Goal: Task Accomplishment & Management: Manage account settings

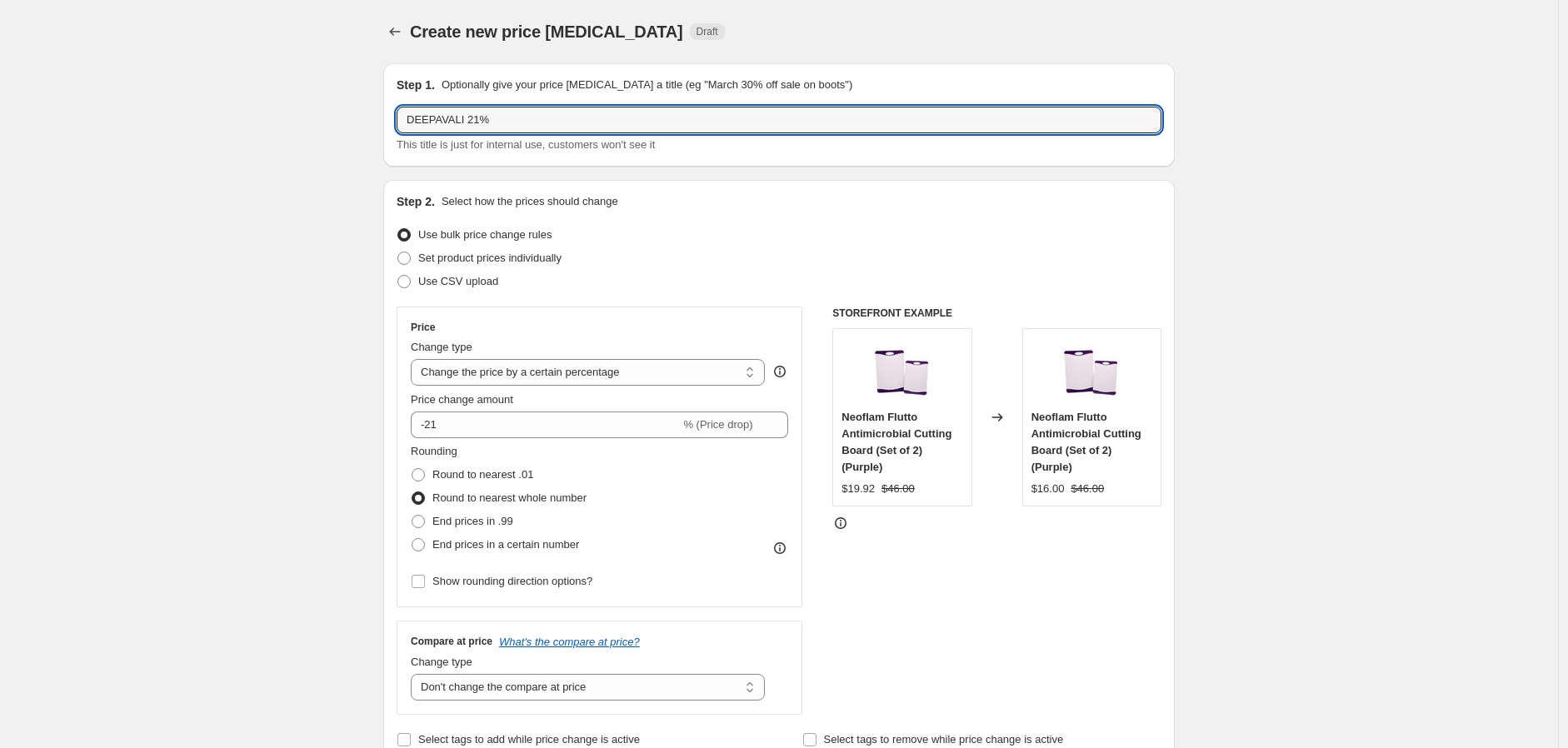
select select "percentage"
select select "no_change"
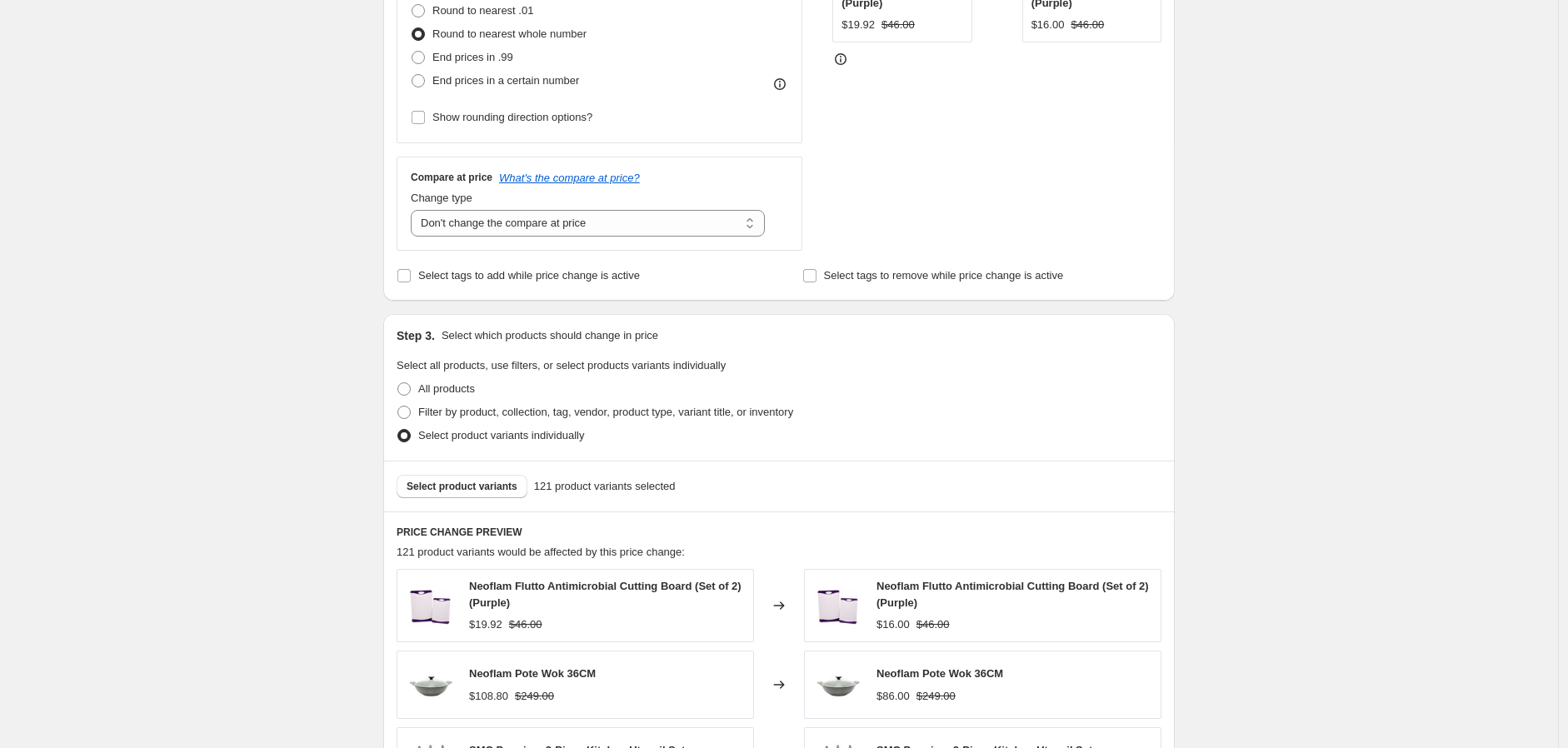
scroll to position [555, 0]
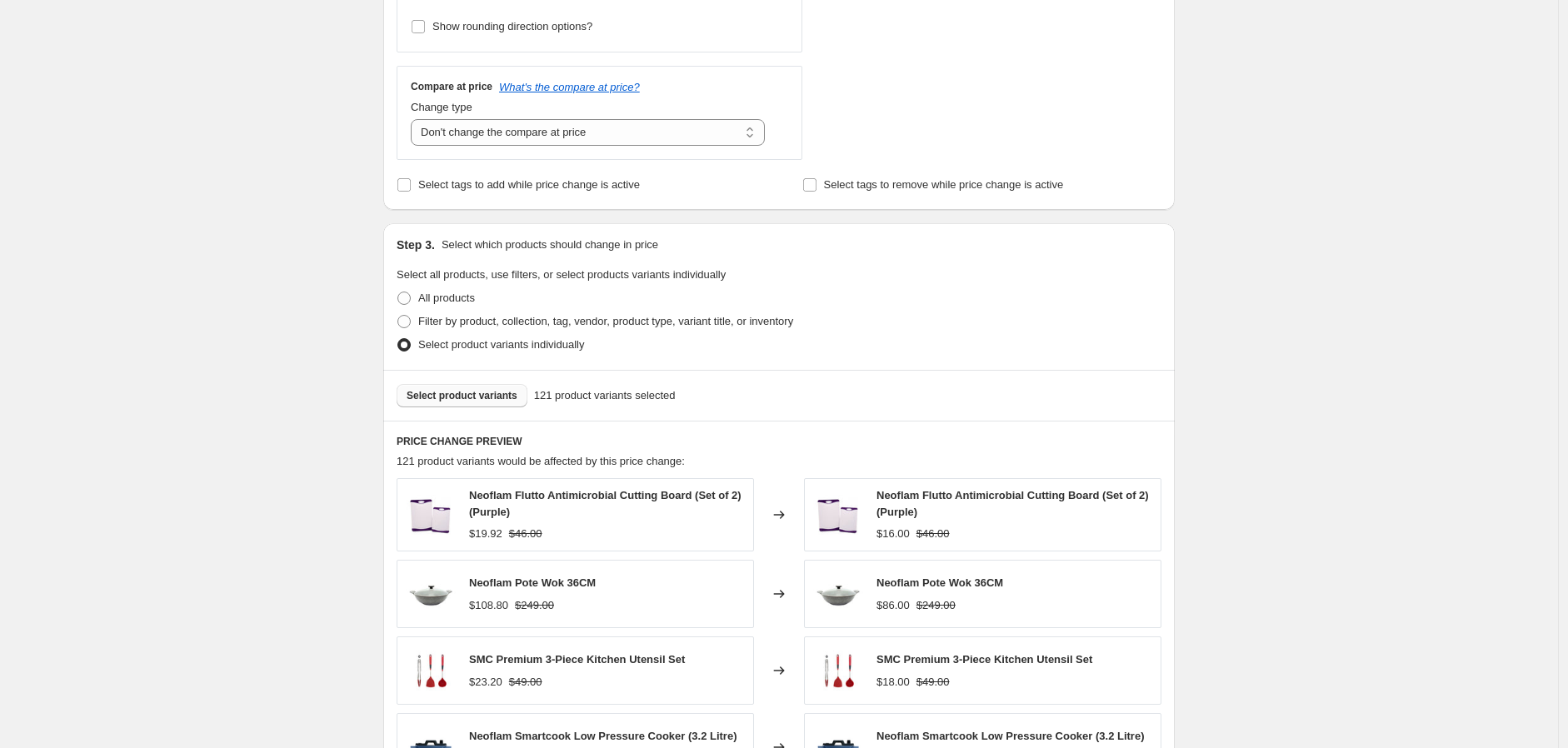
click at [481, 400] on span "Select product variants" at bounding box center [462, 395] width 111 height 14
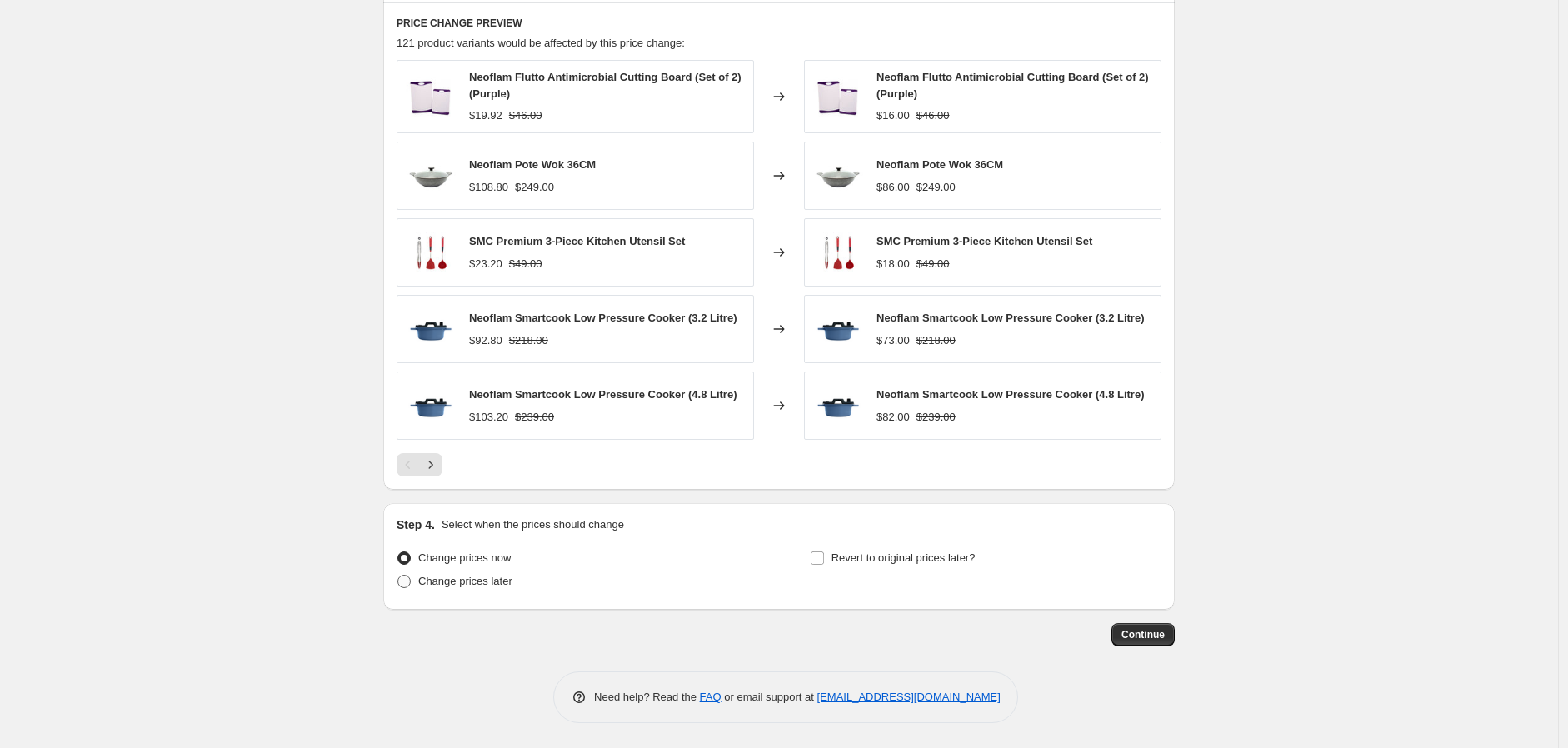
click at [498, 588] on span "Change prices later" at bounding box center [465, 581] width 94 height 13
click at [398, 576] on input "Change prices later" at bounding box center [397, 575] width 1 height 1
radio input "true"
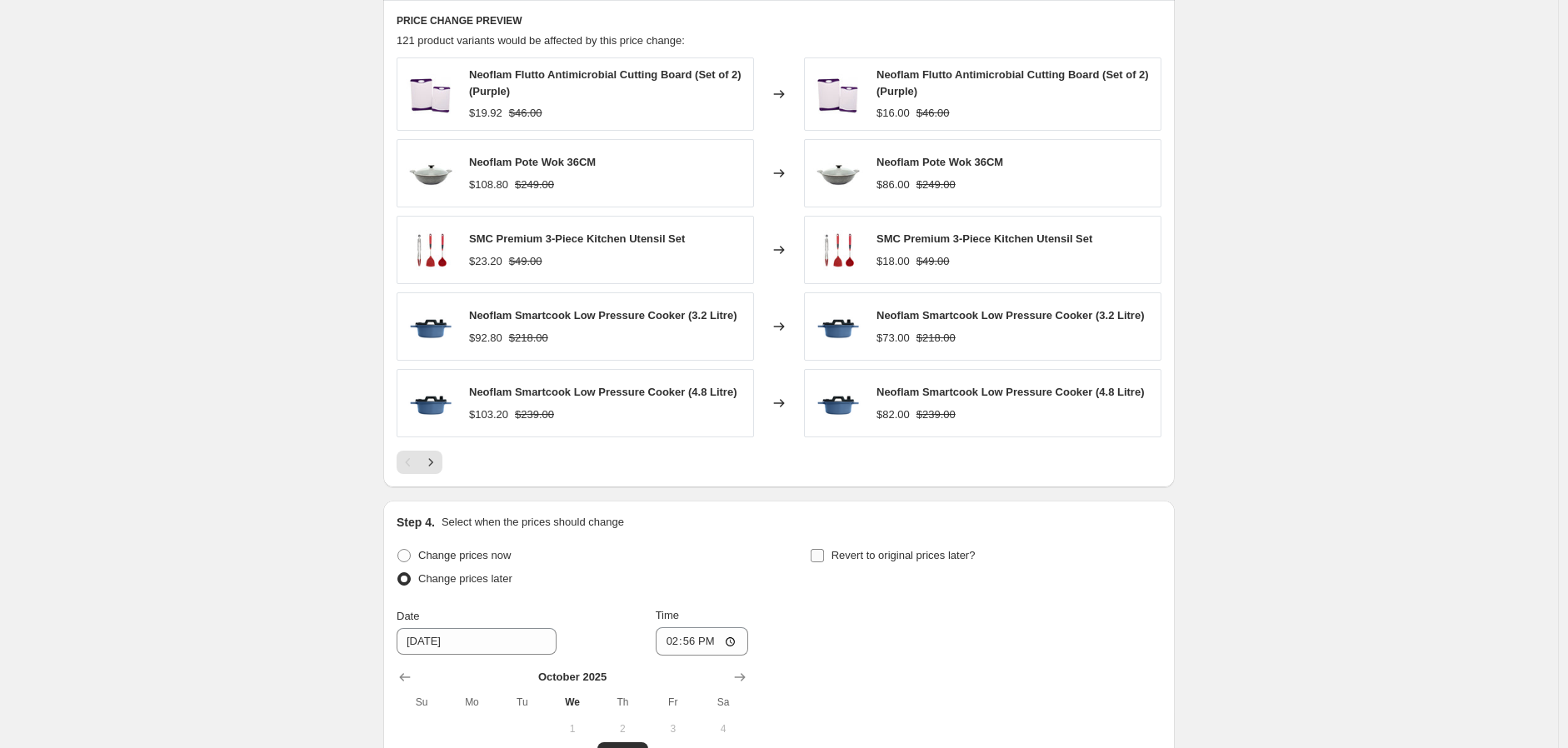
click at [940, 561] on span "Revert to original prices later?" at bounding box center [903, 556] width 144 height 13
click at [824, 561] on input "Revert to original prices later?" at bounding box center [817, 556] width 14 height 14
checkbox input "true"
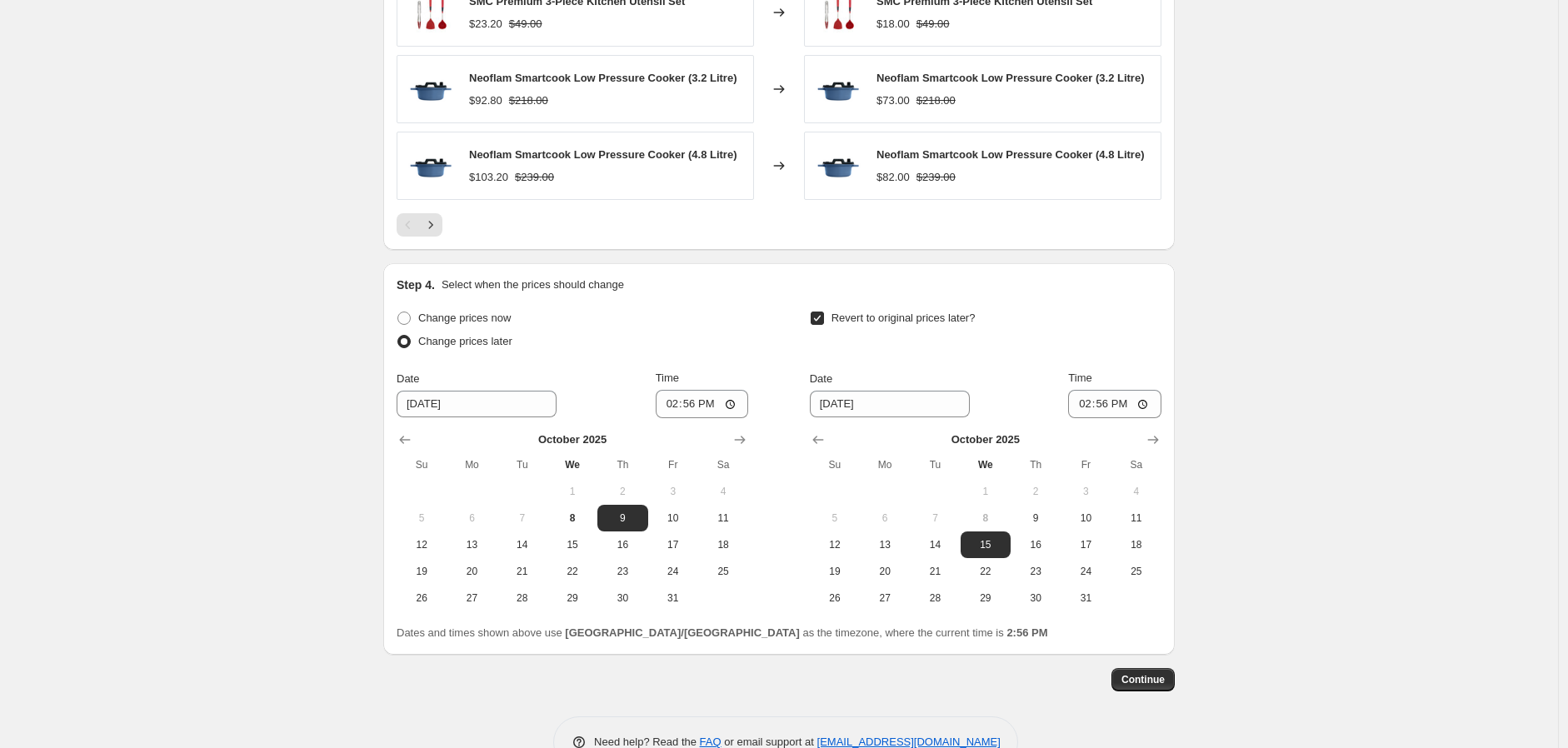
scroll to position [1260, 0]
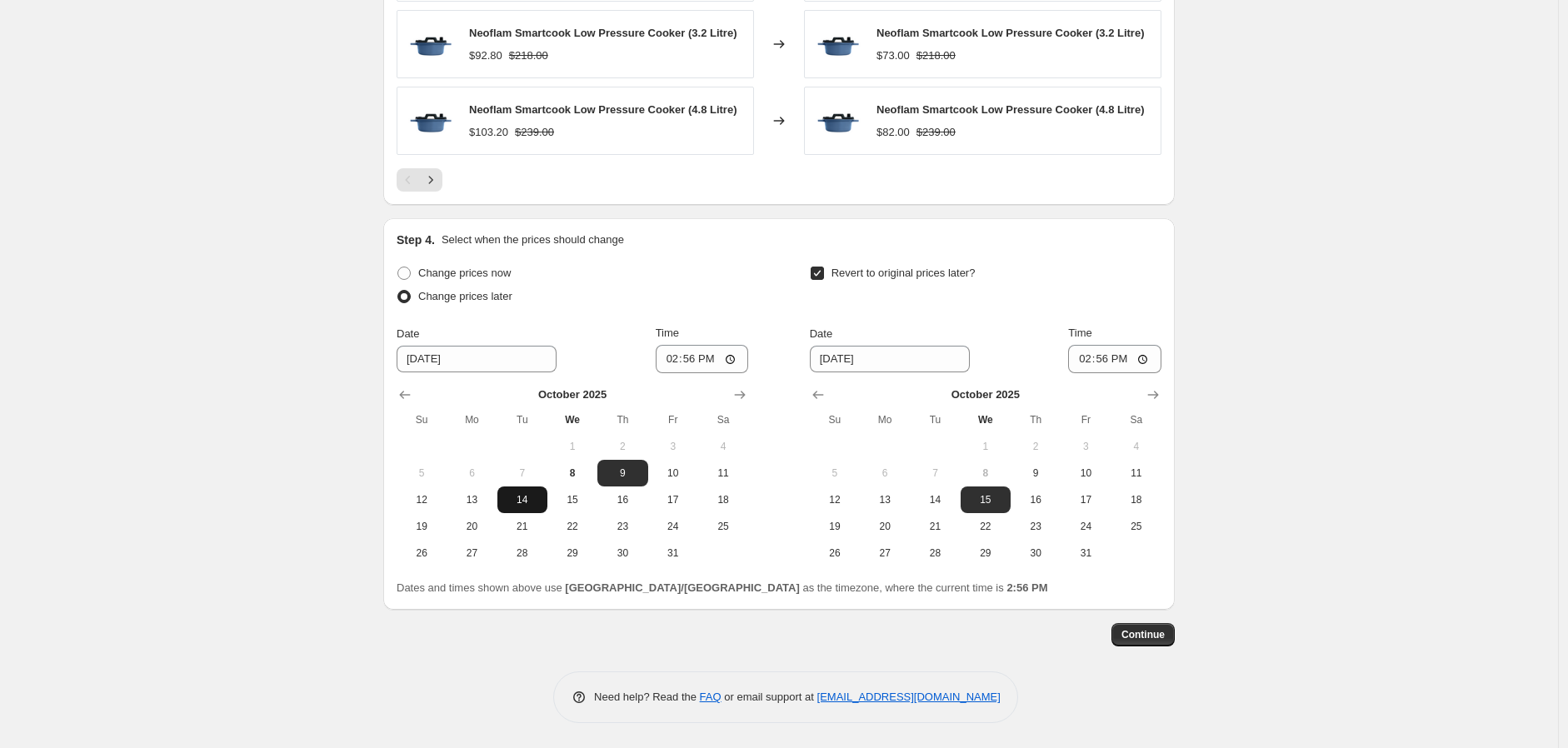
click at [540, 496] on span "14" at bounding box center [522, 500] width 36 height 14
type input "[DATE]"
click at [677, 357] on input "14:56" at bounding box center [702, 359] width 93 height 28
type input "00:00"
click at [1051, 520] on span "23" at bounding box center [1035, 527] width 36 height 14
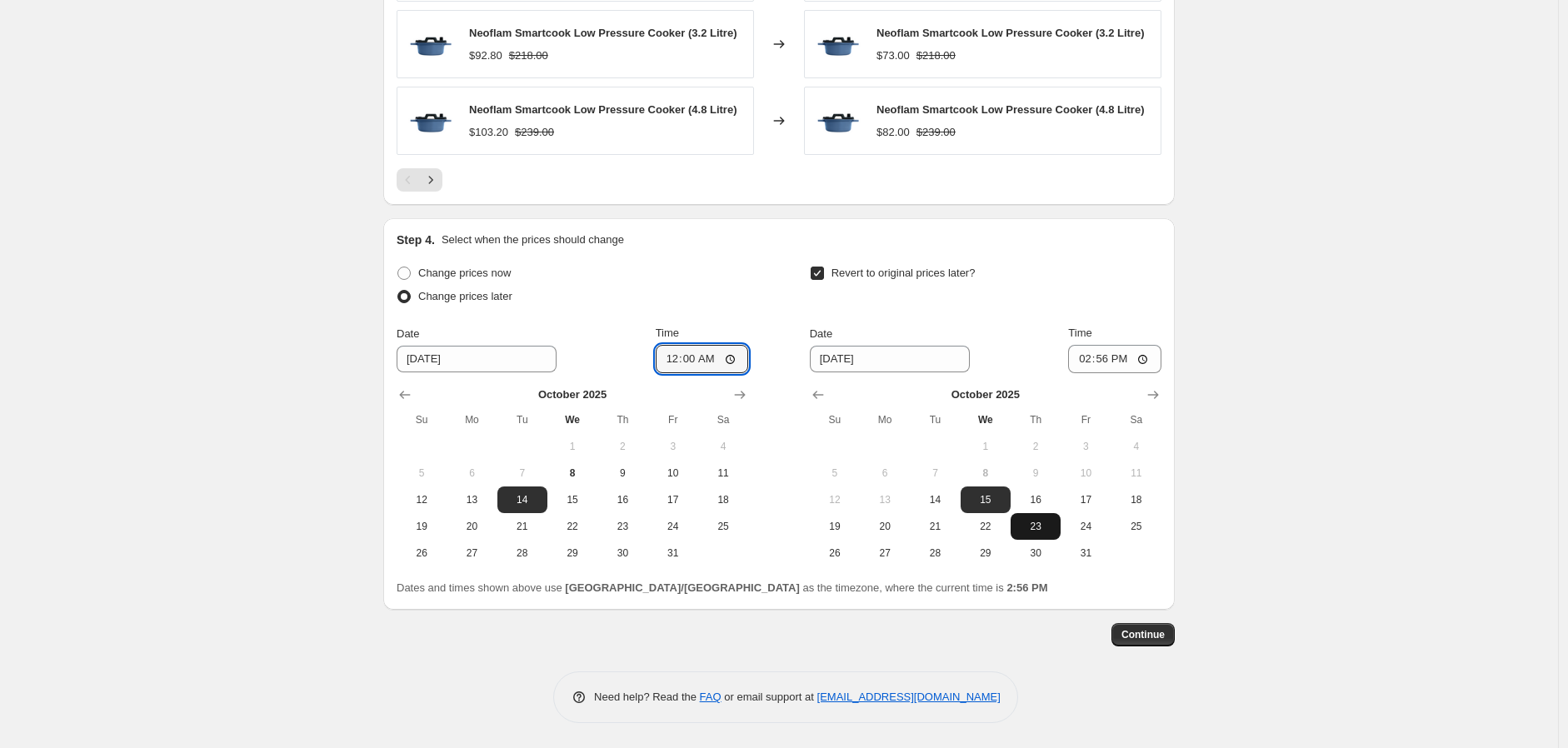
type input "[DATE]"
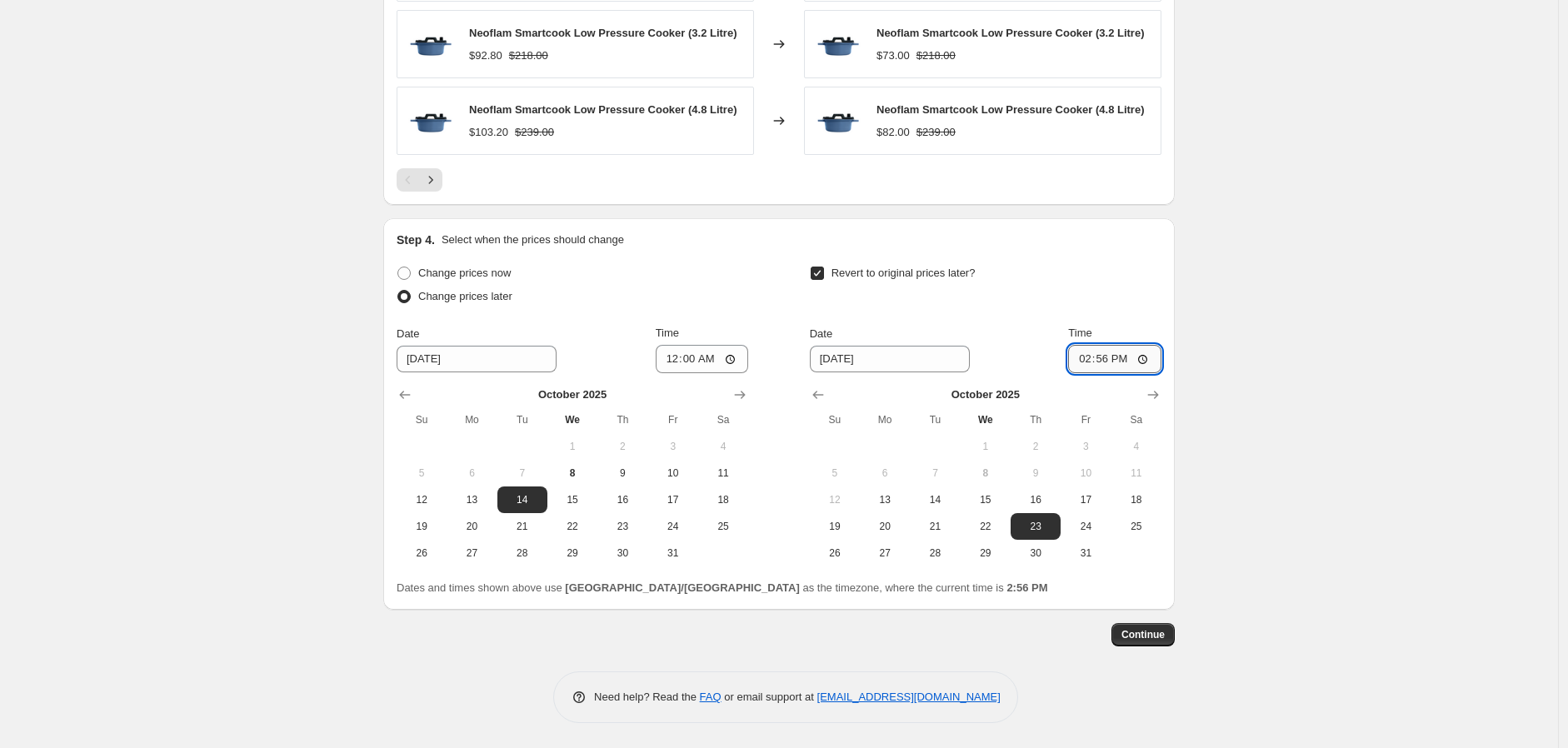
click at [1089, 356] on input "14:56" at bounding box center [1114, 359] width 93 height 28
type input "23:59"
click at [1153, 633] on span "Continue" at bounding box center [1143, 635] width 44 height 14
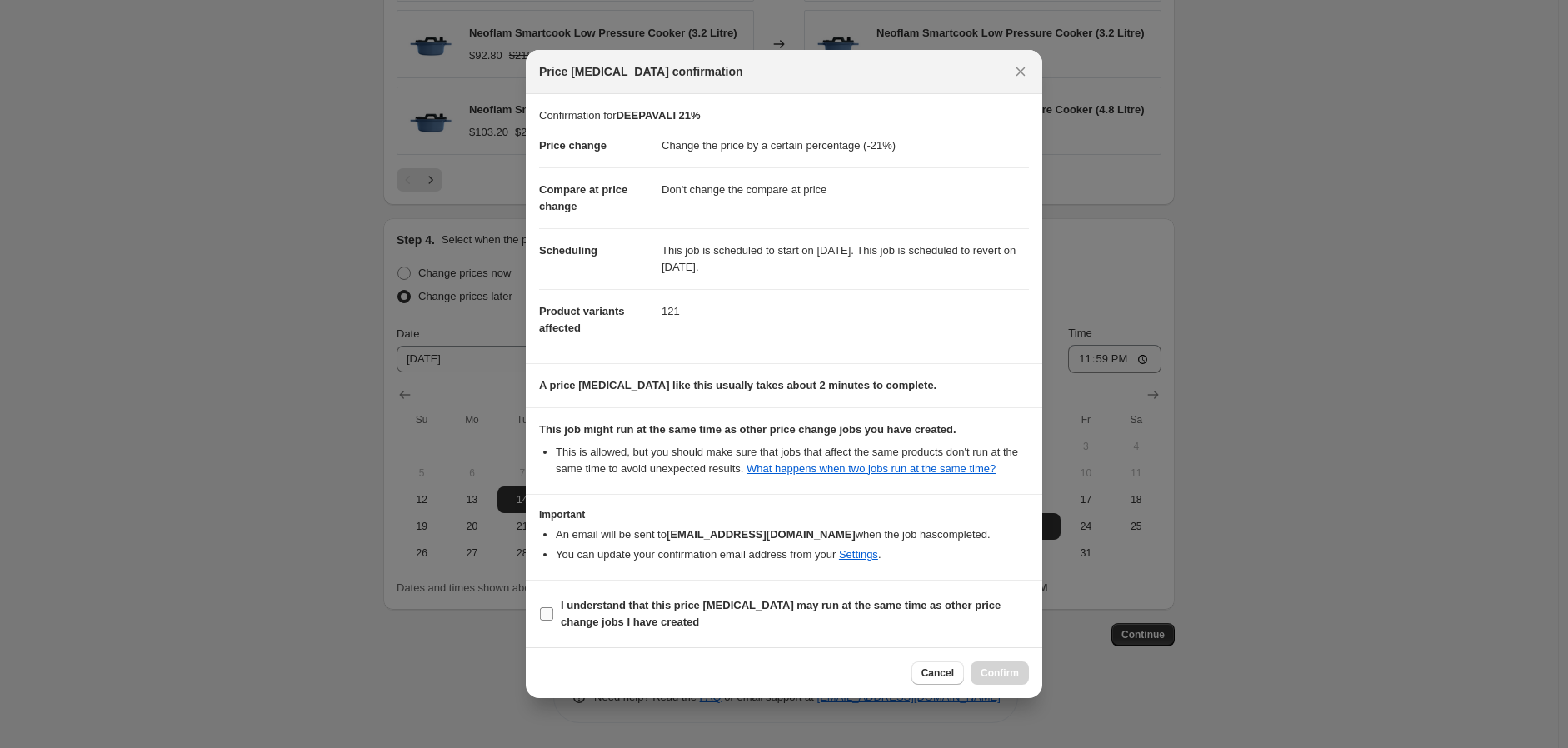
click at [629, 612] on b "I understand that this price [MEDICAL_DATA] may run at the same time as other p…" at bounding box center [780, 614] width 440 height 29
click at [553, 612] on input "I understand that this price [MEDICAL_DATA] may run at the same time as other p…" at bounding box center [547, 614] width 14 height 14
checkbox input "true"
click at [993, 670] on span "Confirm" at bounding box center [1000, 673] width 38 height 14
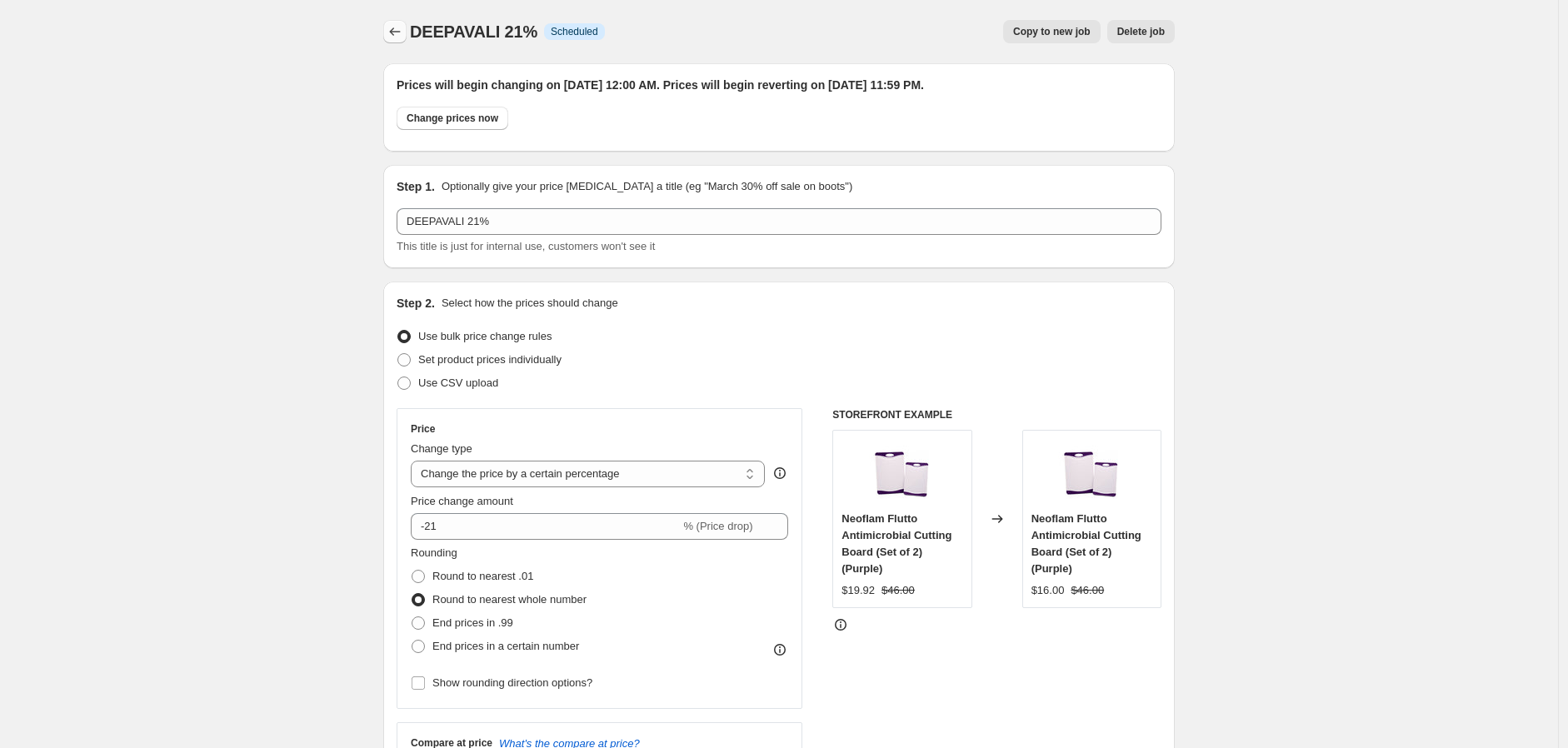
click at [403, 26] on icon "Price change jobs" at bounding box center [395, 32] width 16 height 16
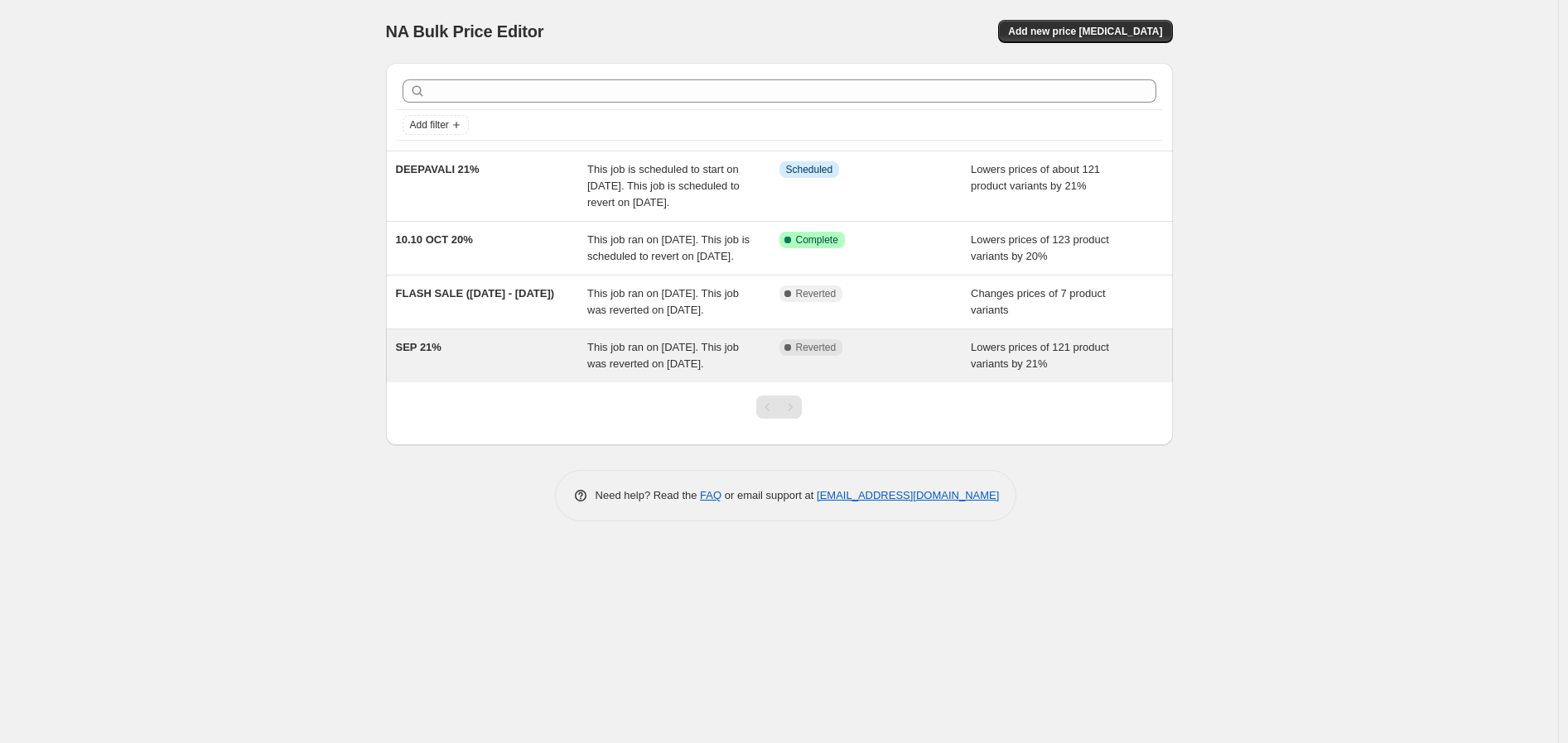
click at [498, 373] on div "SEP 21%" at bounding box center [491, 356] width 192 height 33
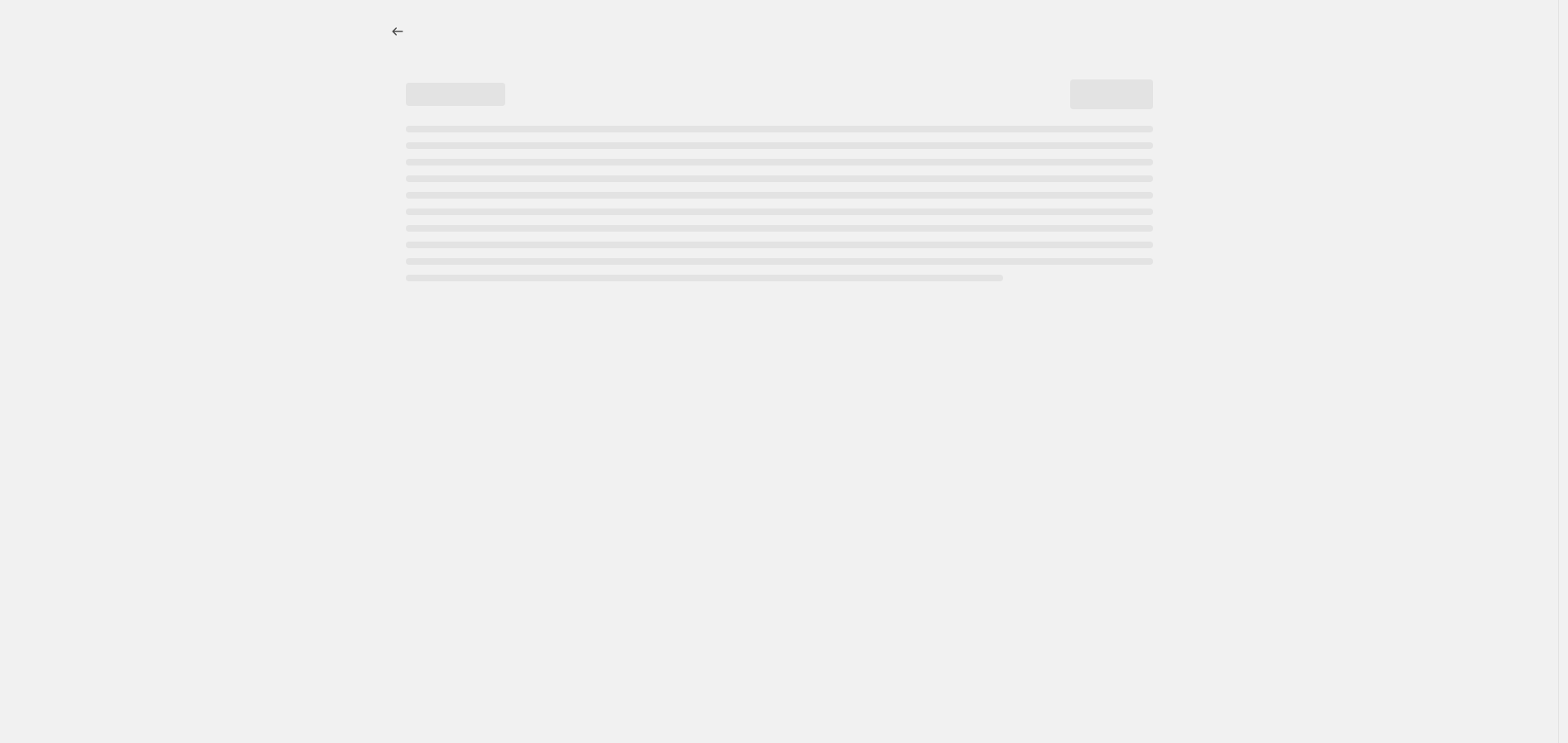
select select "percentage"
select select "no_change"
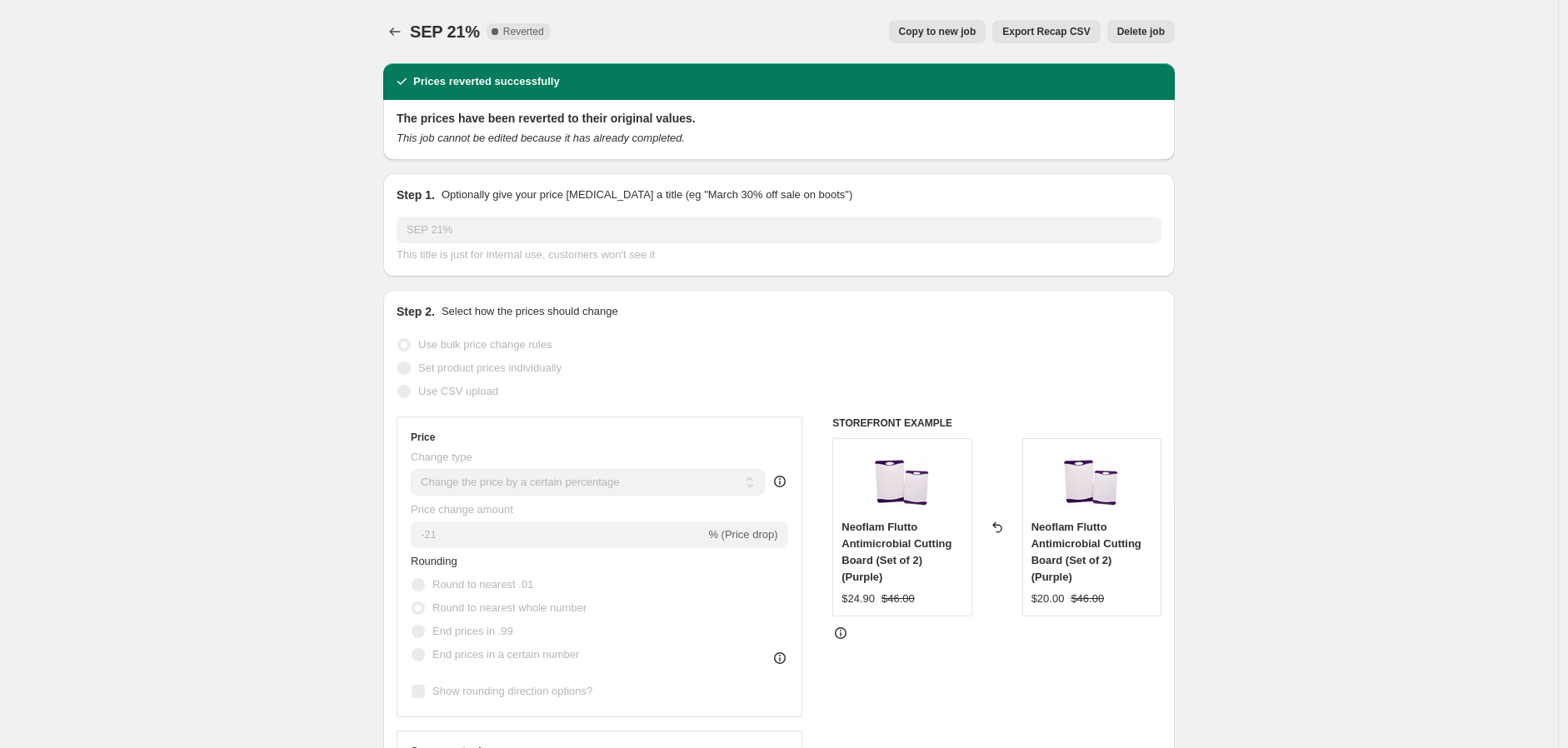
click at [1145, 26] on span "Delete job" at bounding box center [1141, 32] width 47 height 14
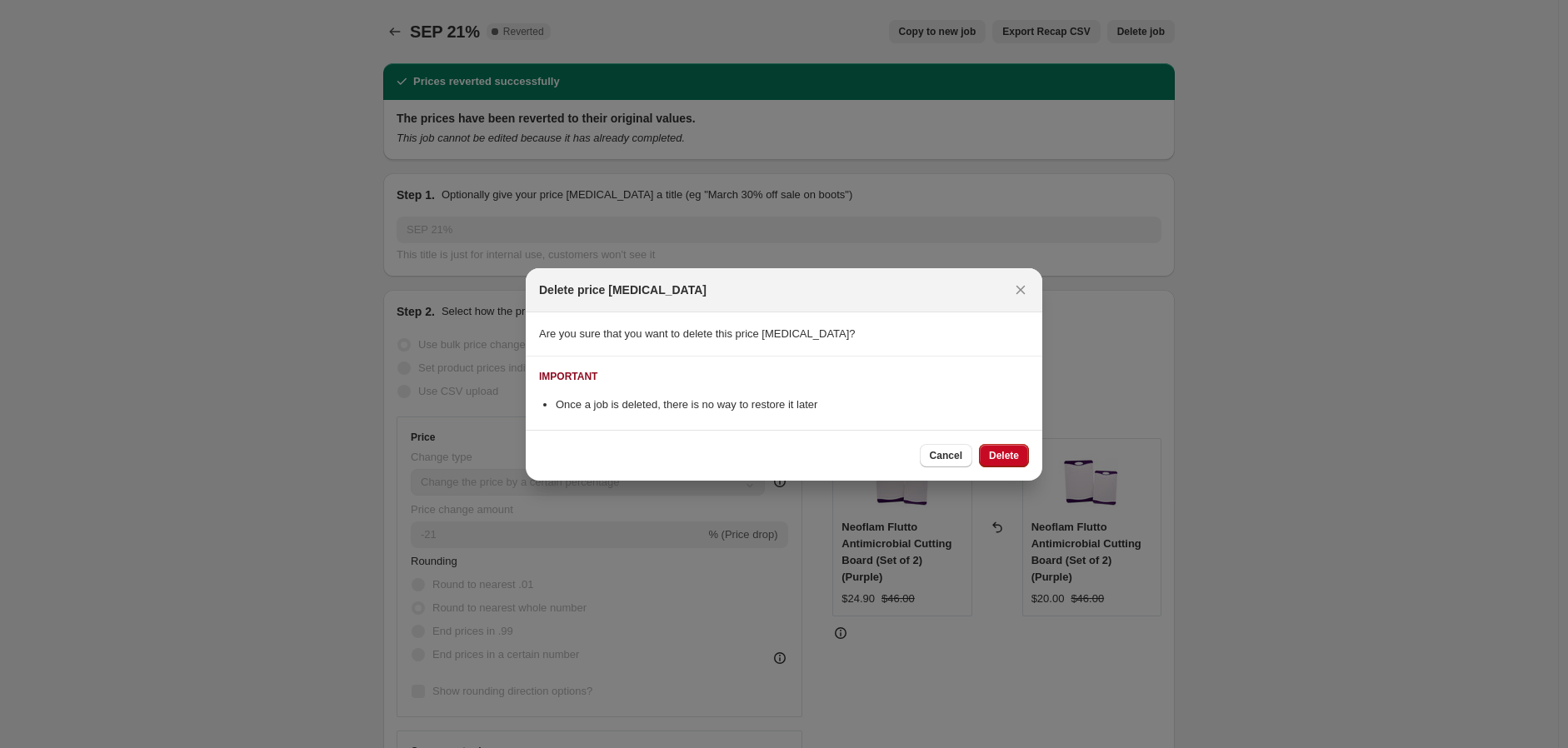
click at [1005, 470] on div "Cancel Delete" at bounding box center [784, 455] width 517 height 51
click at [1005, 460] on span "Delete" at bounding box center [1003, 455] width 30 height 14
